Goal: Task Accomplishment & Management: Manage account settings

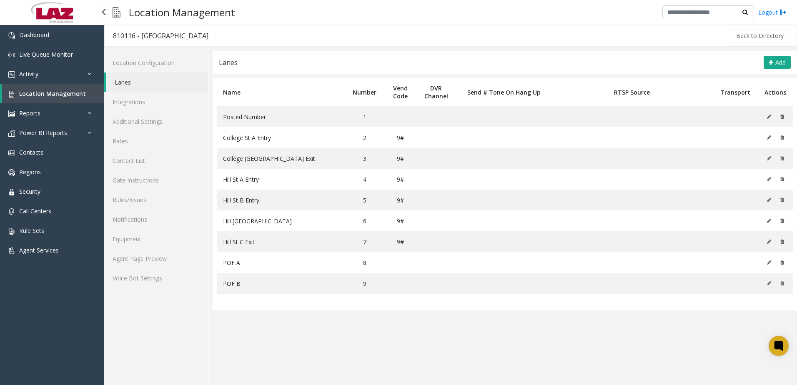
click at [25, 94] on span "Location Management" at bounding box center [52, 94] width 67 height 8
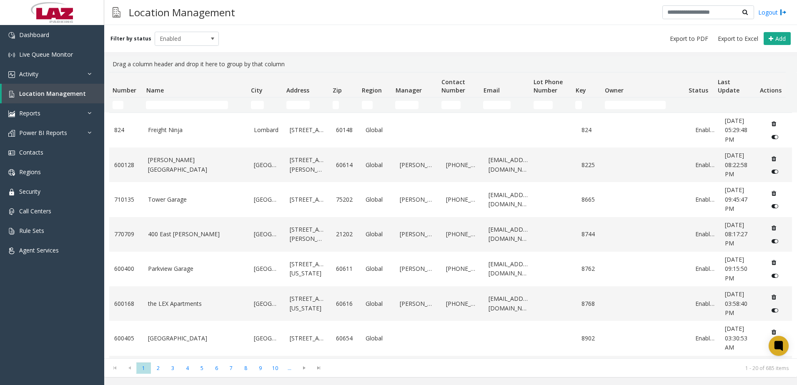
click at [176, 110] on td "Name Filter" at bounding box center [195, 105] width 105 height 15
drag, startPoint x: 177, startPoint y: 104, endPoint x: 181, endPoint y: 96, distance: 8.6
click at [181, 96] on thead "Number Name City Address Zip Region Manager Contact Number Email Lot Phone Numb…" at bounding box center [447, 93] width 676 height 40
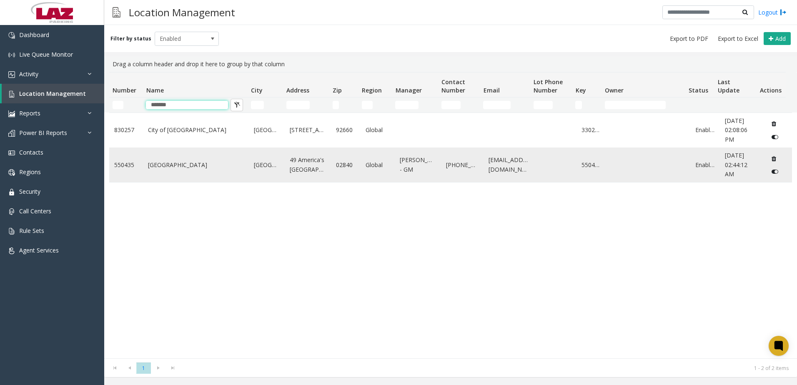
type input "*******"
click at [210, 162] on link "[GEOGRAPHIC_DATA]" at bounding box center [196, 164] width 96 height 9
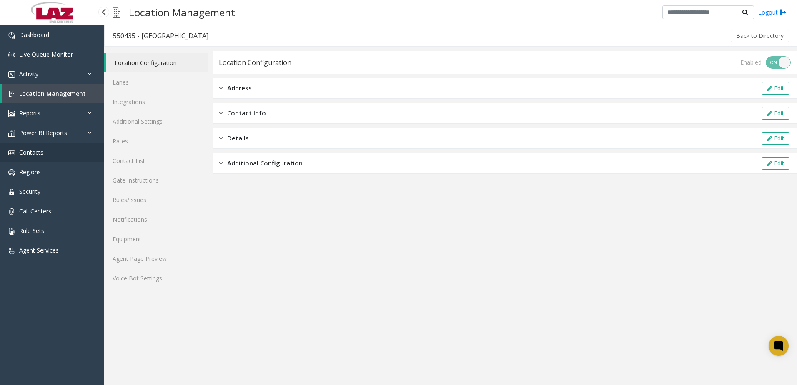
click at [43, 155] on span "Contacts" at bounding box center [31, 152] width 24 height 8
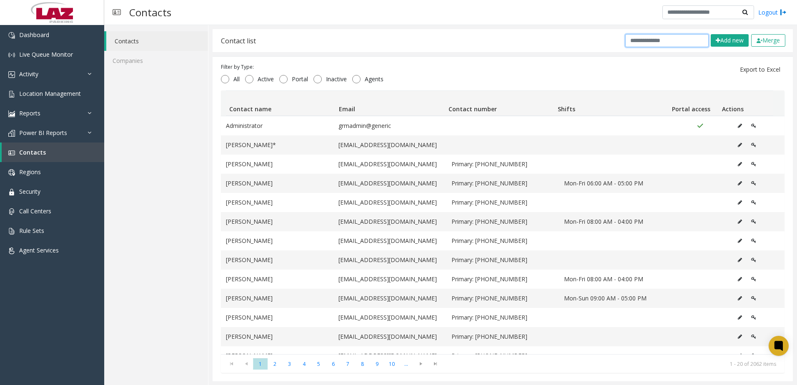
click at [676, 43] on input "text" at bounding box center [666, 40] width 83 height 13
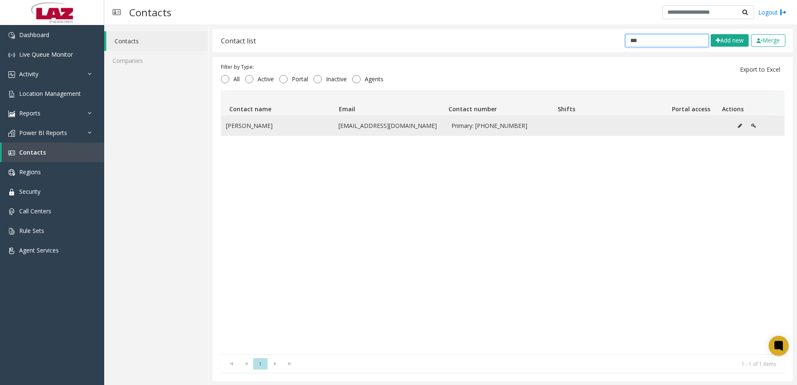
type input "***"
click at [362, 124] on td "[EMAIL_ADDRESS][DOMAIN_NAME]" at bounding box center [389, 125] width 113 height 19
click at [738, 127] on icon "Data table" at bounding box center [740, 125] width 4 height 5
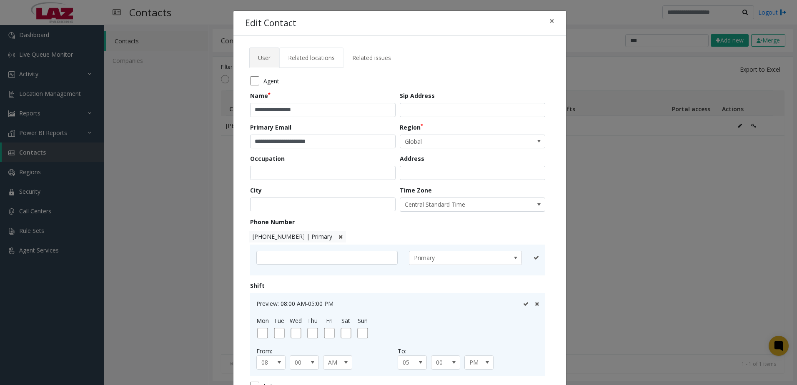
click at [292, 56] on span "Related locations" at bounding box center [311, 58] width 47 height 8
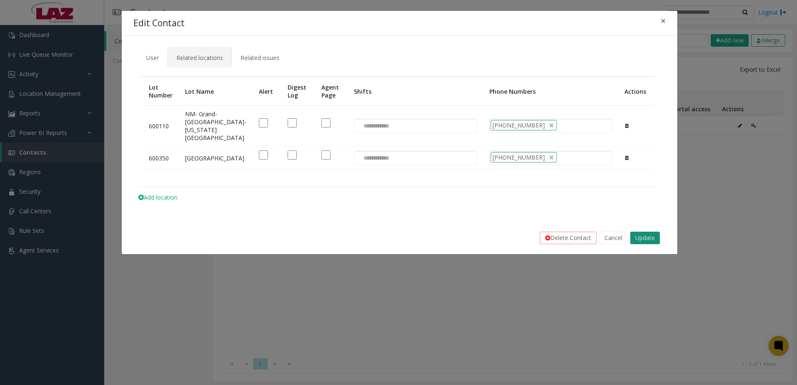
click at [641, 243] on button "Update" at bounding box center [645, 238] width 30 height 13
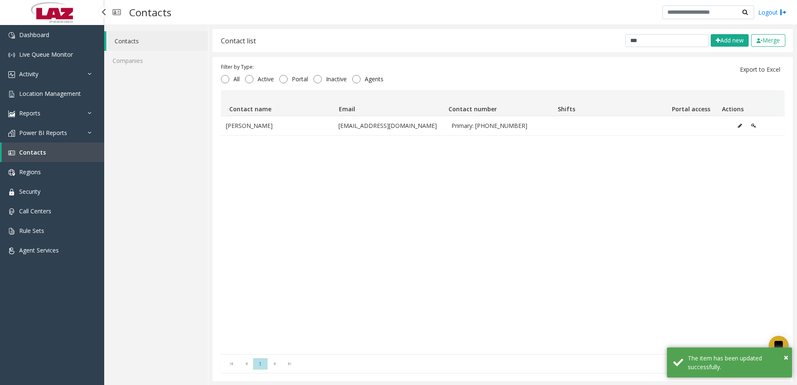
click at [33, 155] on span "Contacts" at bounding box center [32, 152] width 27 height 8
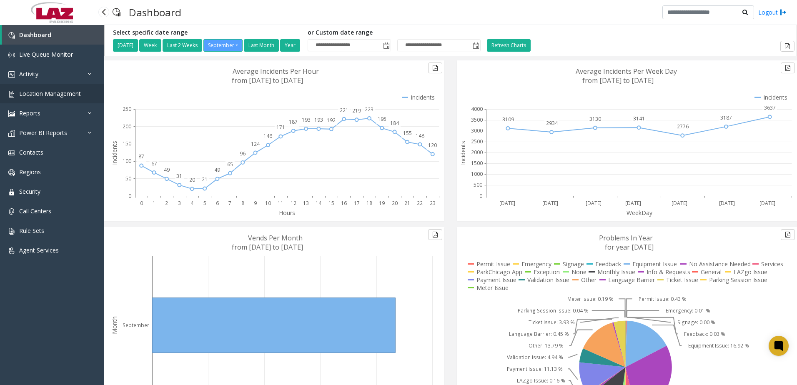
click at [41, 96] on span "Location Management" at bounding box center [50, 94] width 62 height 8
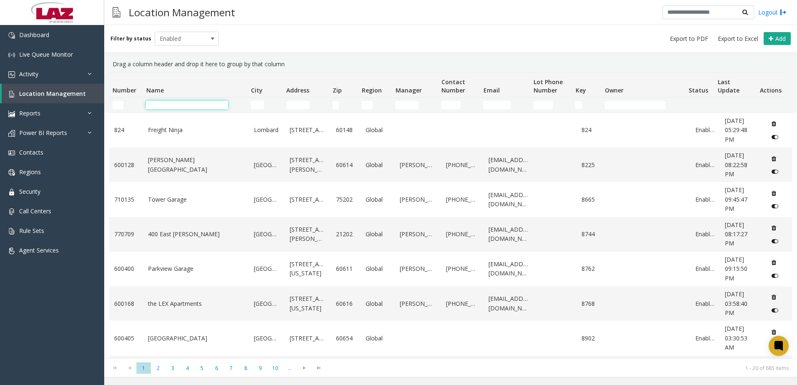
click at [169, 104] on input "Name Filter" at bounding box center [187, 105] width 82 height 8
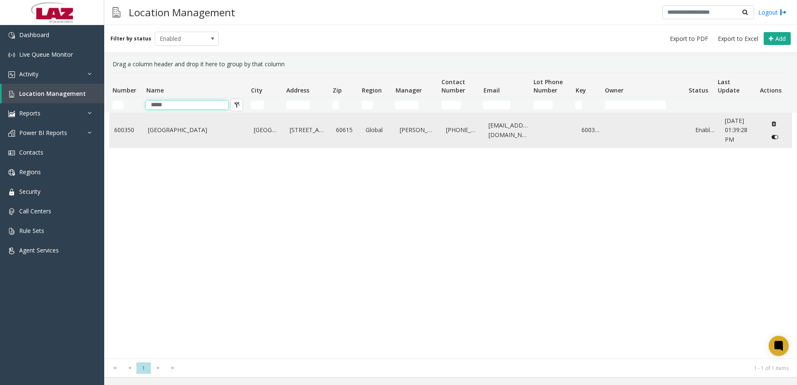
type input "*****"
click at [164, 145] on td "[GEOGRAPHIC_DATA]" at bounding box center [196, 130] width 106 height 35
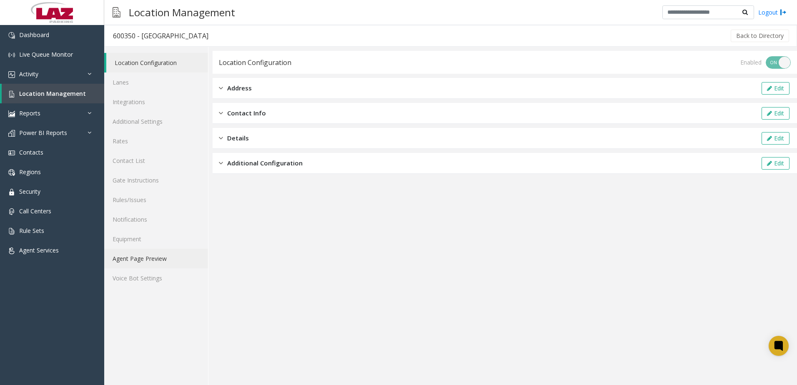
click at [168, 261] on link "Agent Page Preview" at bounding box center [156, 259] width 104 height 20
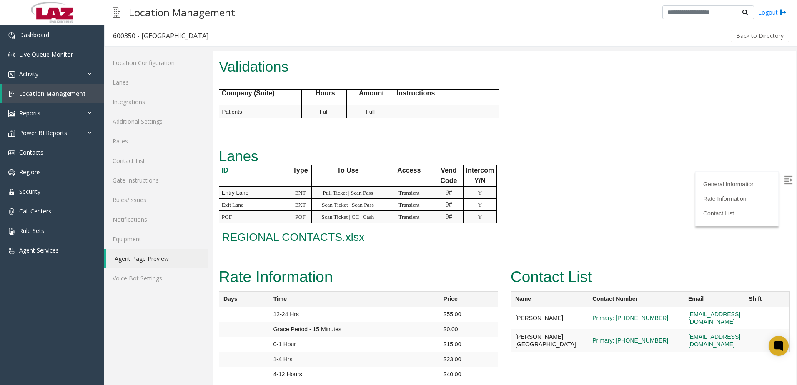
scroll to position [426, 0]
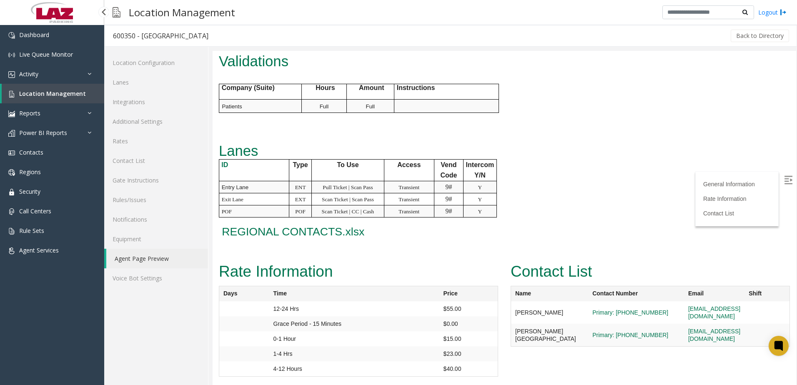
click at [51, 95] on span "Location Management" at bounding box center [52, 94] width 67 height 8
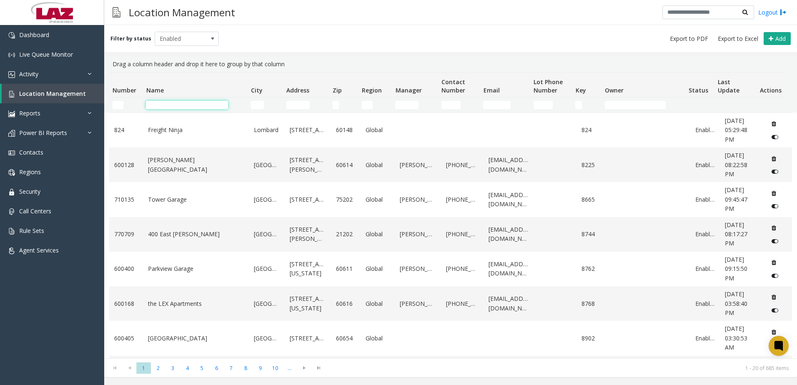
click at [208, 105] on input "Name Filter" at bounding box center [187, 105] width 82 height 8
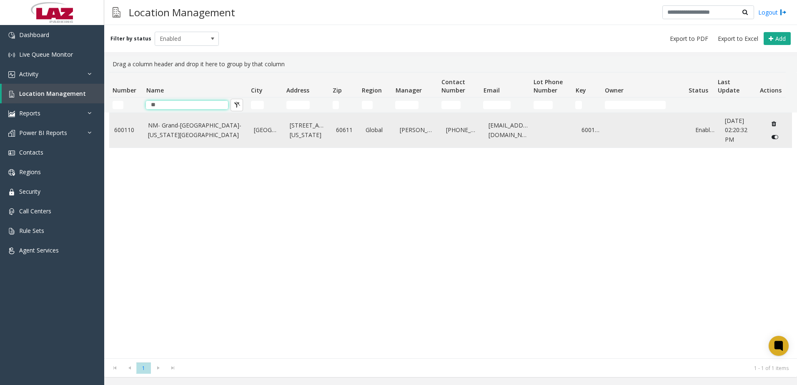
type input "**"
click at [181, 133] on link "NM- Grand-[GEOGRAPHIC_DATA]-[US_STATE][GEOGRAPHIC_DATA]" at bounding box center [196, 130] width 96 height 19
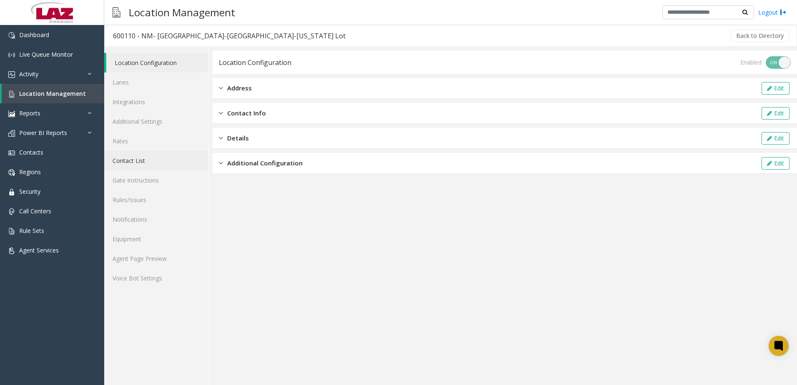
click at [133, 155] on link "Contact List" at bounding box center [156, 161] width 104 height 20
